Goal: Task Accomplishment & Management: Complete application form

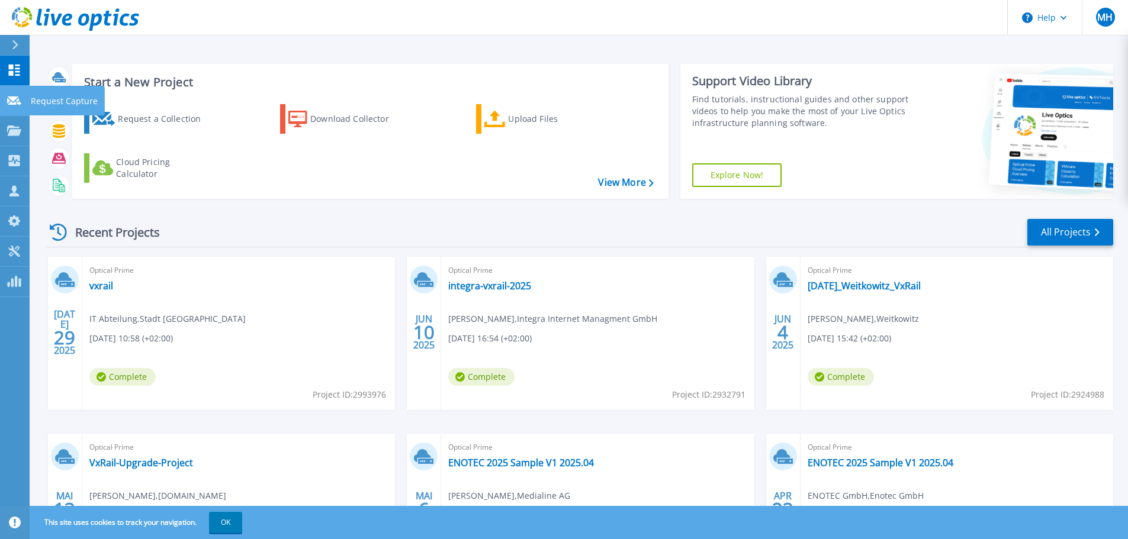
click at [49, 98] on p "Request Capture" at bounding box center [64, 101] width 67 height 31
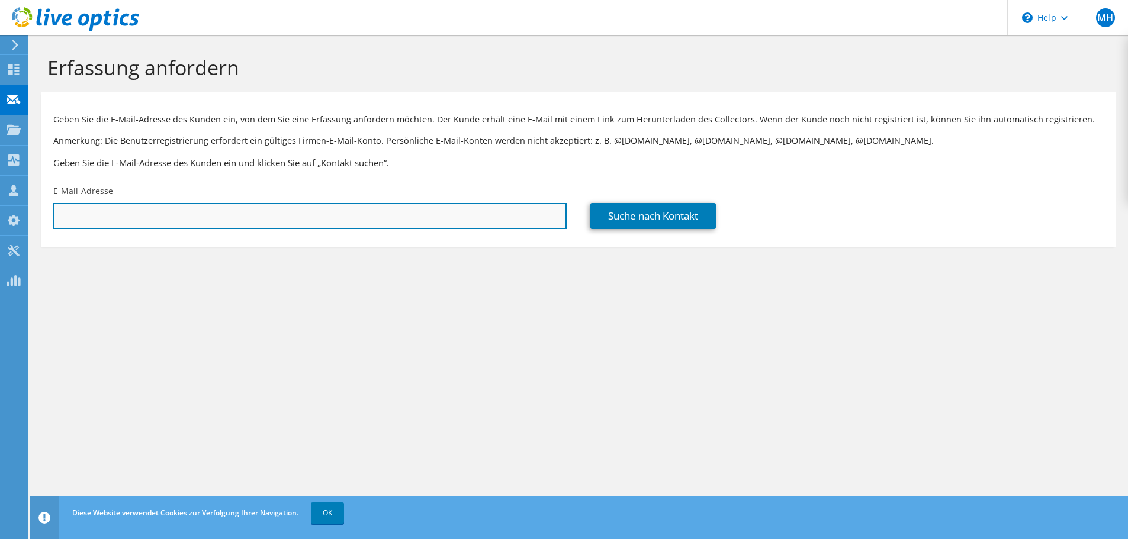
click at [404, 228] on input "text" at bounding box center [309, 216] width 513 height 26
paste input "sascha.weber@eol.group;"
type input "sascha.weber@eol.group"
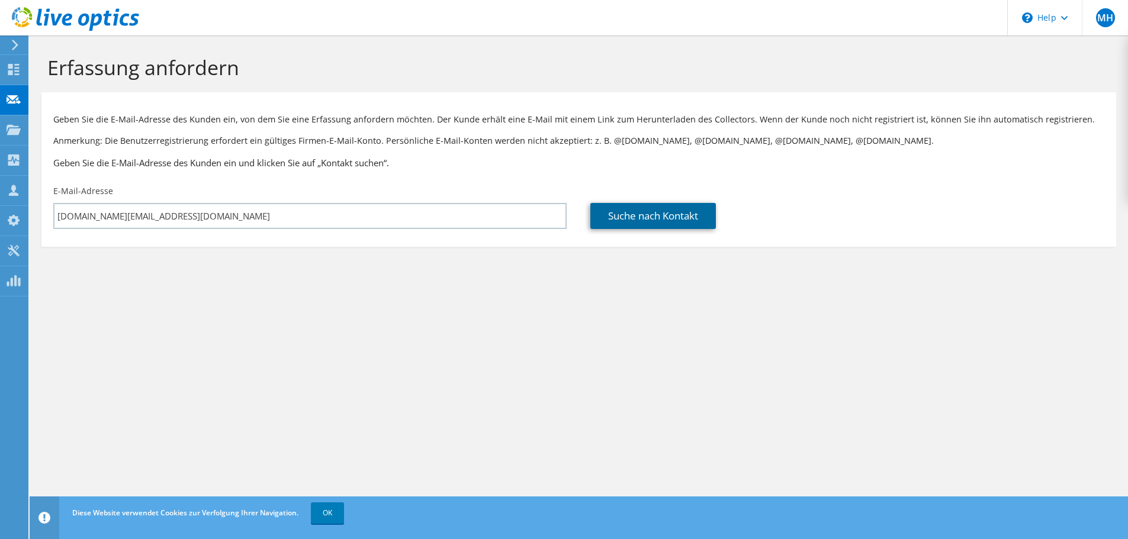
click at [643, 220] on link "Suche nach Kontakt" at bounding box center [653, 216] width 126 height 26
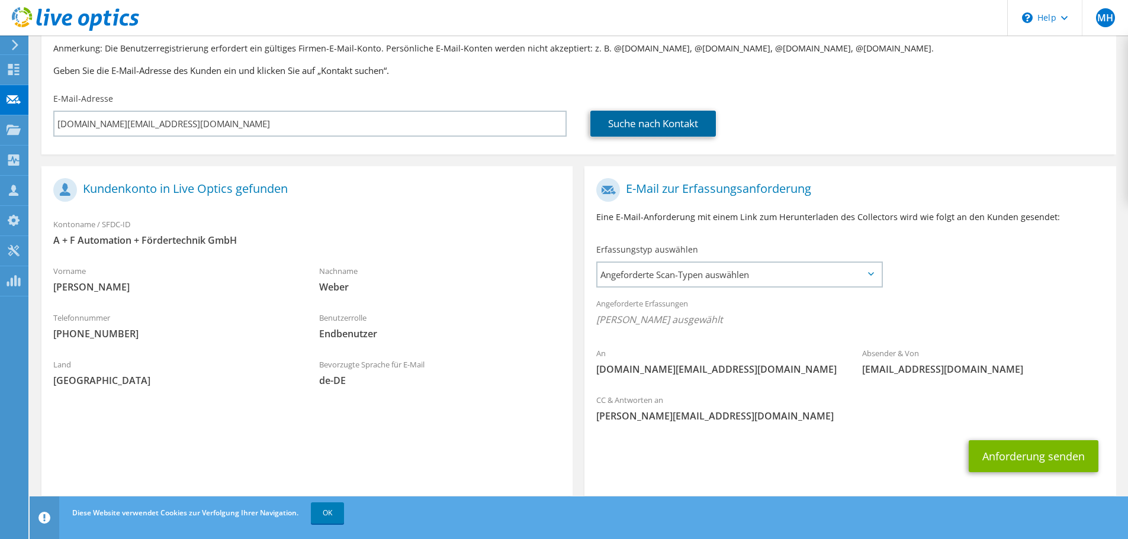
scroll to position [108, 0]
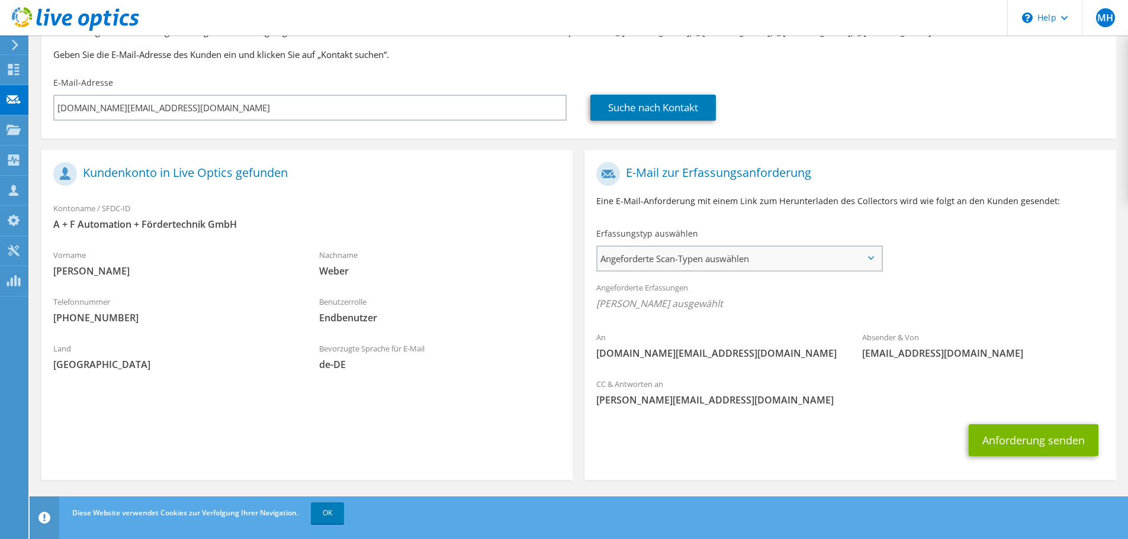
click at [819, 271] on span "Angeforderte Scan-Typen auswählen" at bounding box center [739, 259] width 284 height 24
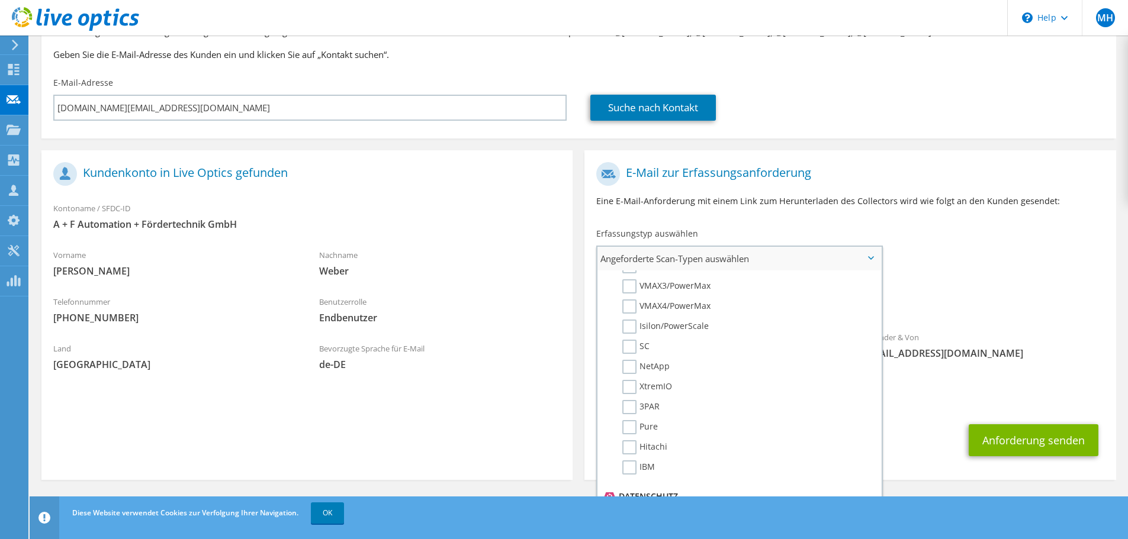
scroll to position [237, 0]
click at [633, 286] on label "Unity" at bounding box center [641, 285] width 38 height 14
click at [0, 0] on input "Unity" at bounding box center [0, 0] width 0 height 0
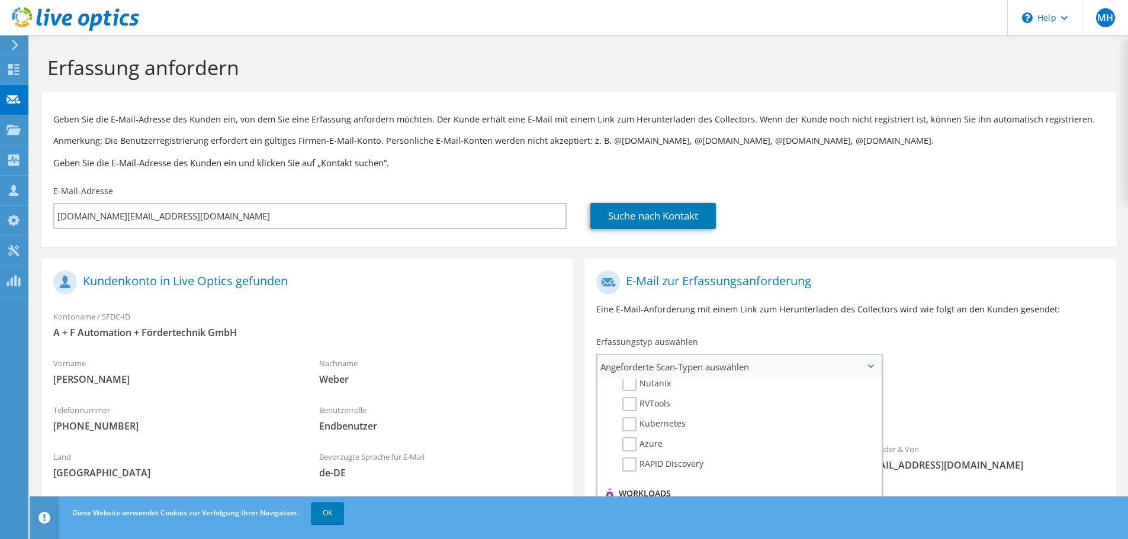
scroll to position [0, 0]
